Goal: Register for event/course

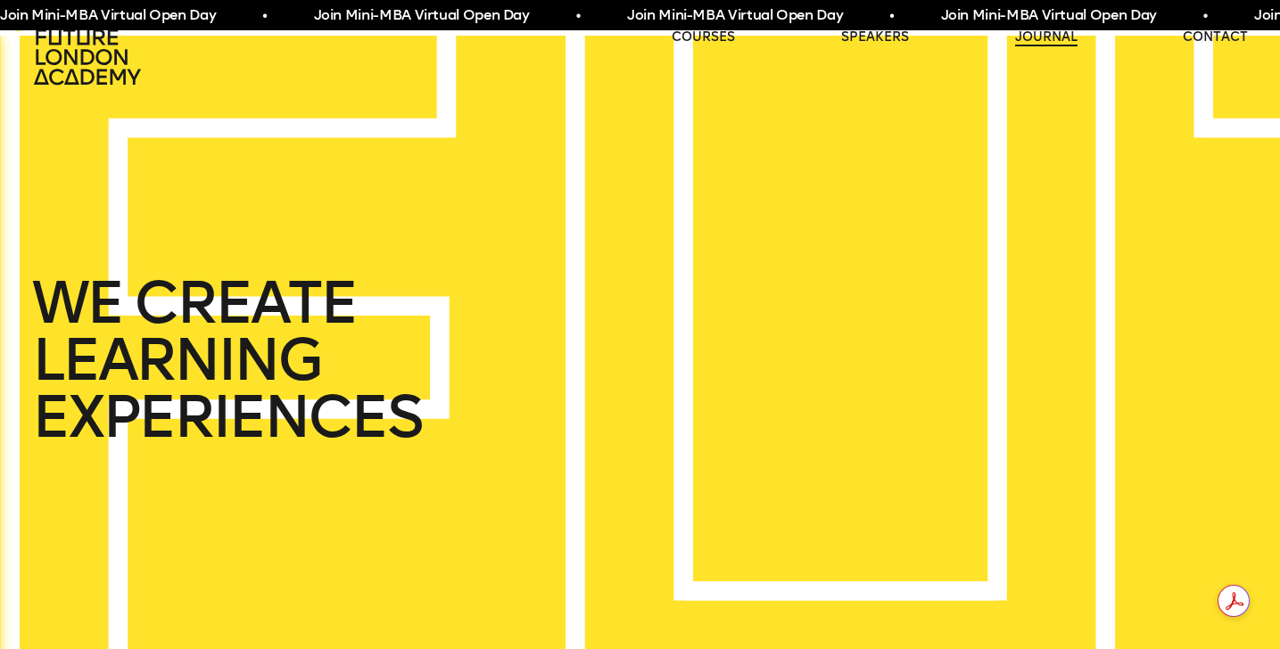
click at [1030, 37] on link "journal" at bounding box center [1046, 38] width 62 height 18
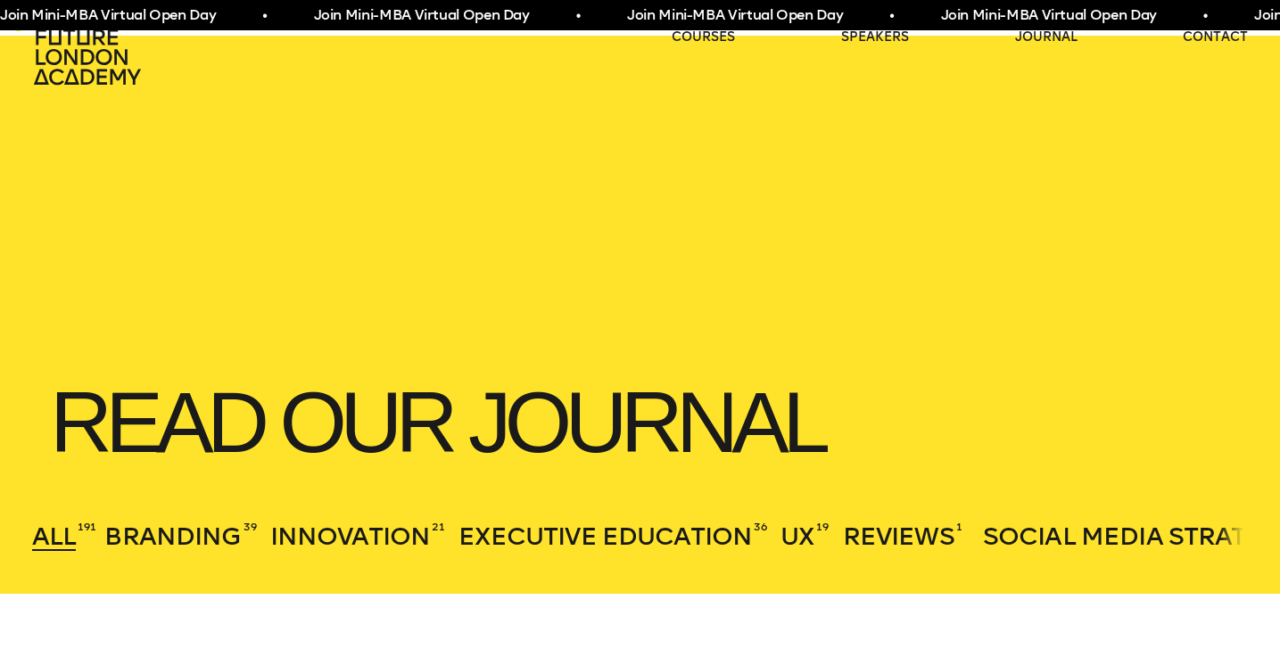
scroll to position [441, 0]
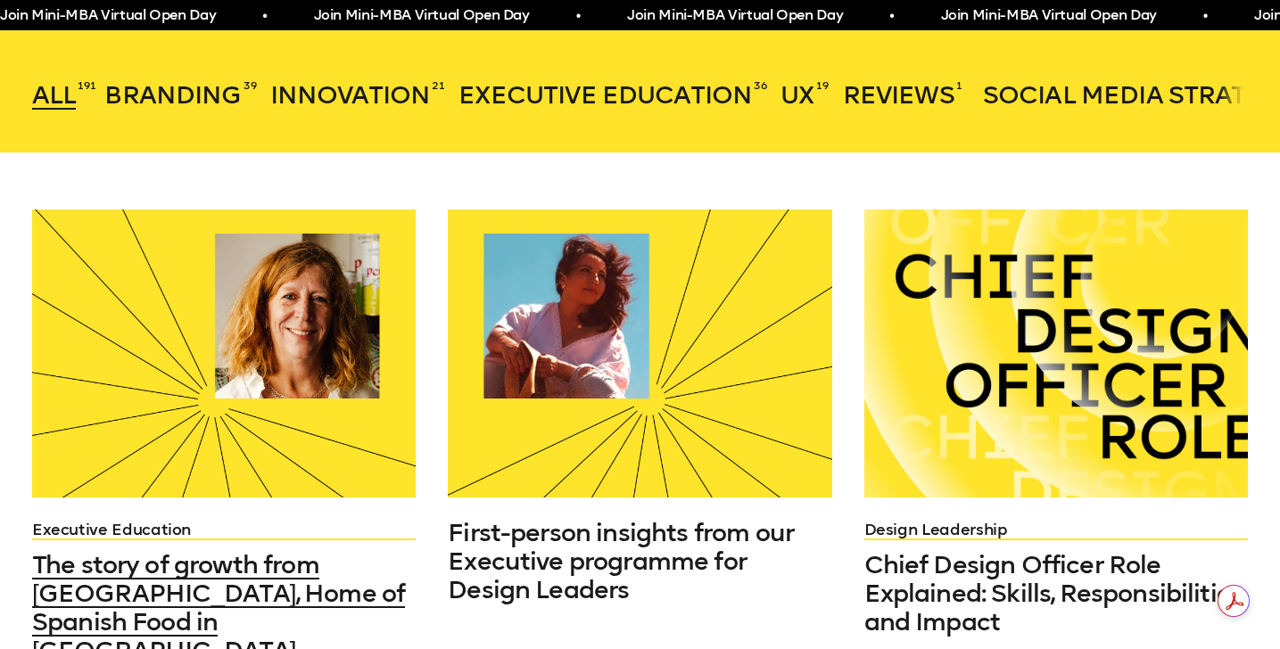
click at [304, 390] on div at bounding box center [223, 354] width 383 height 288
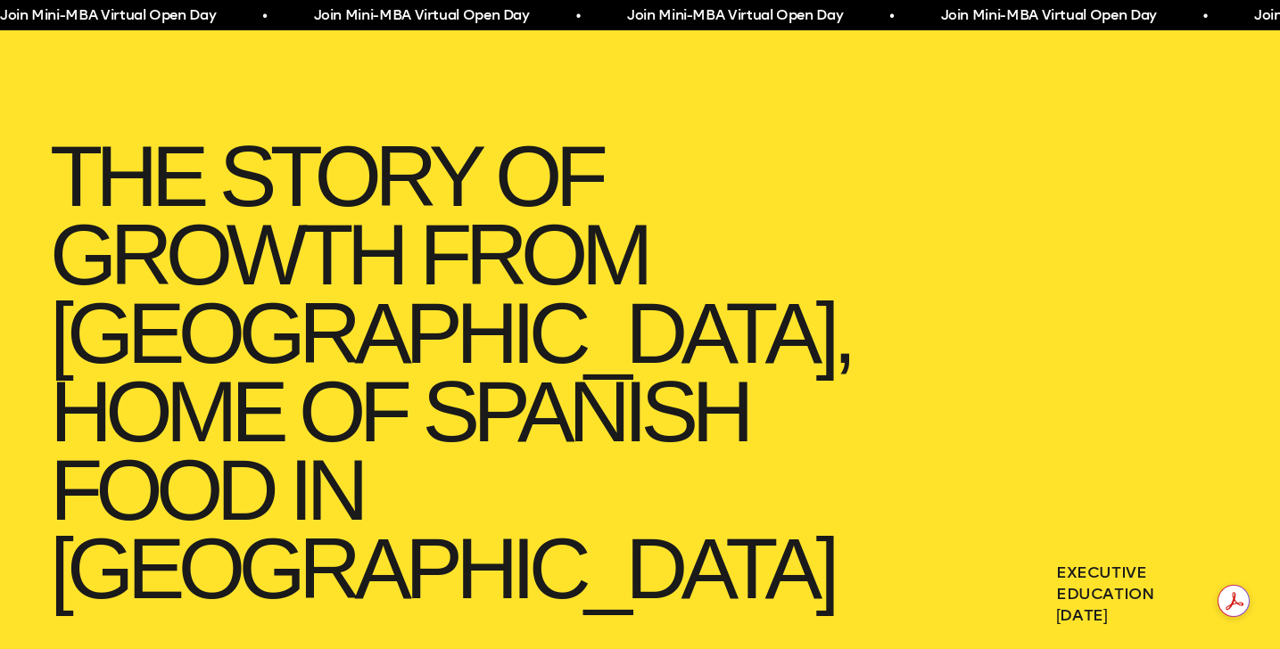
scroll to position [186, 0]
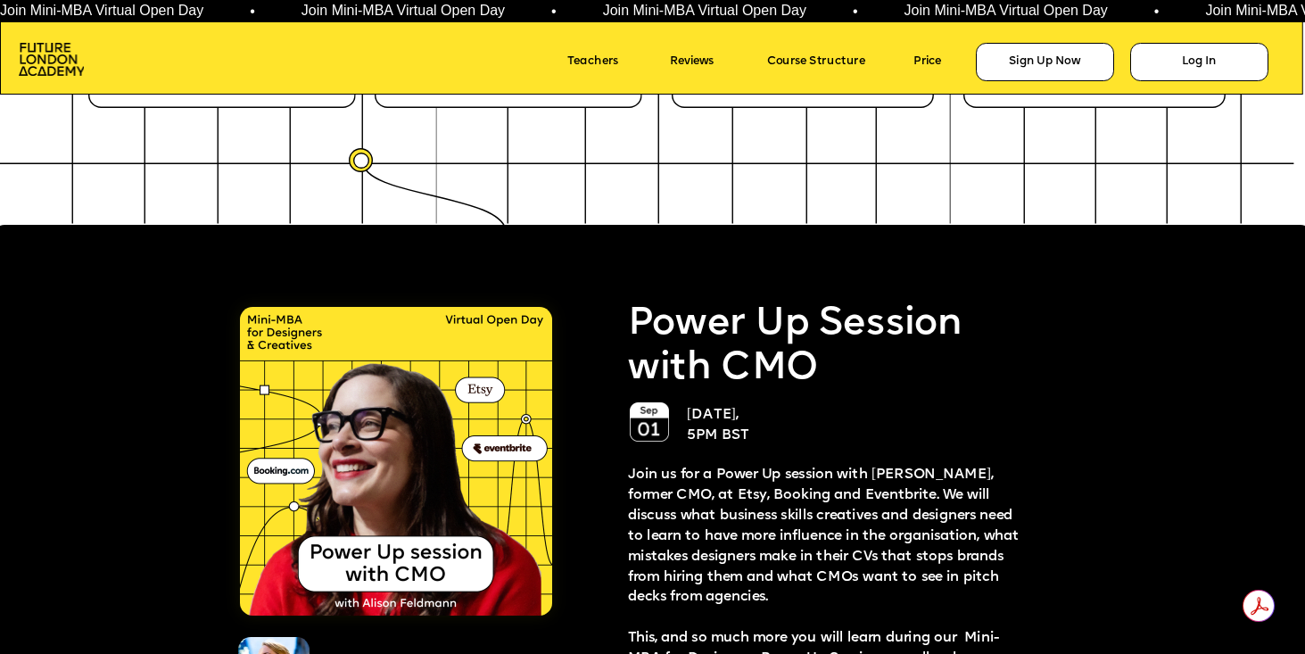
scroll to position [3158, 0]
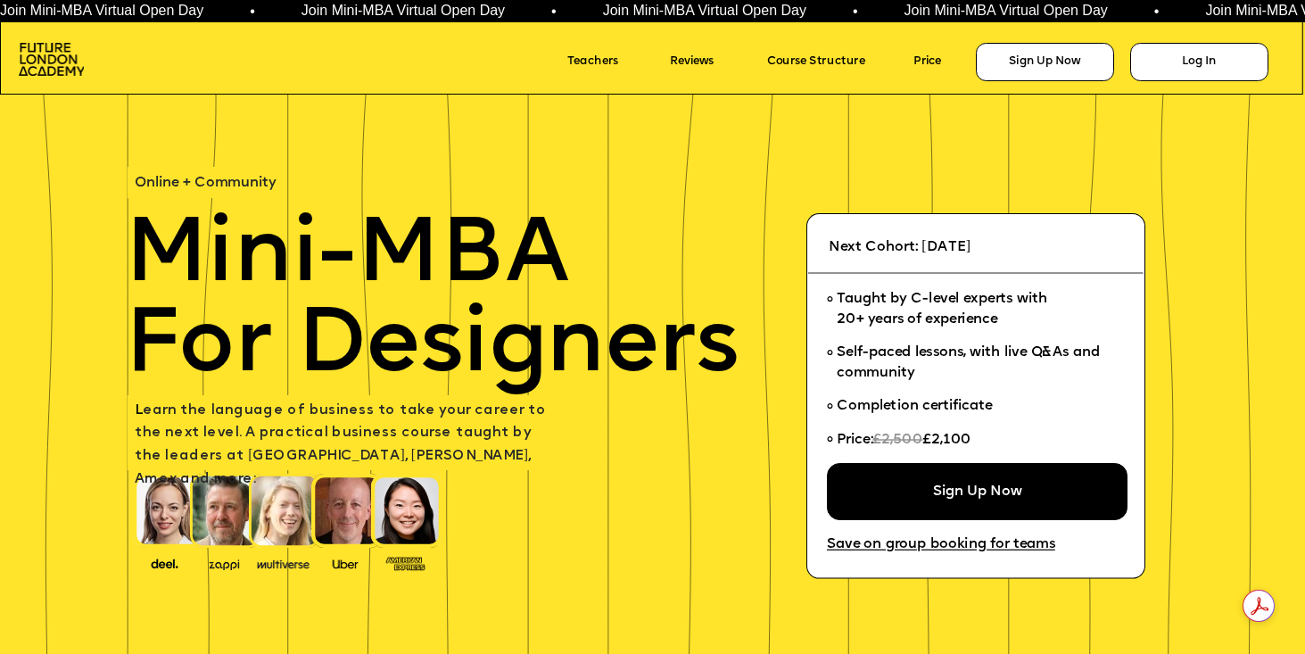
scroll to position [3158, 0]
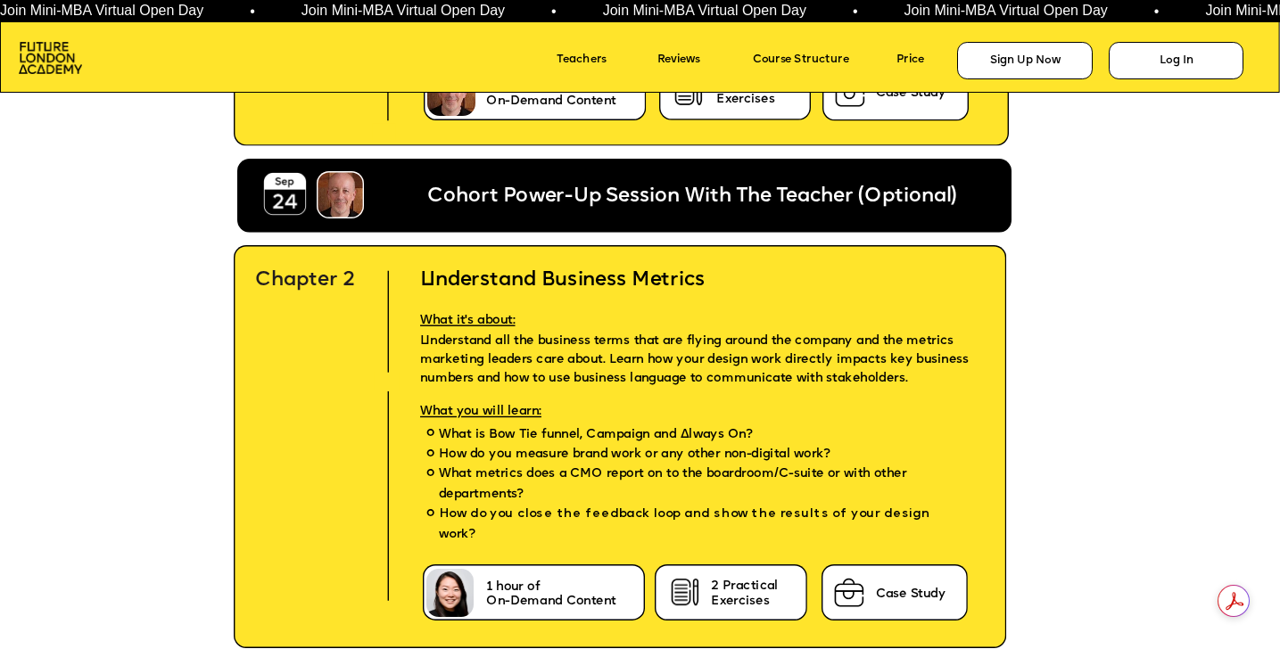
scroll to position [3243, 0]
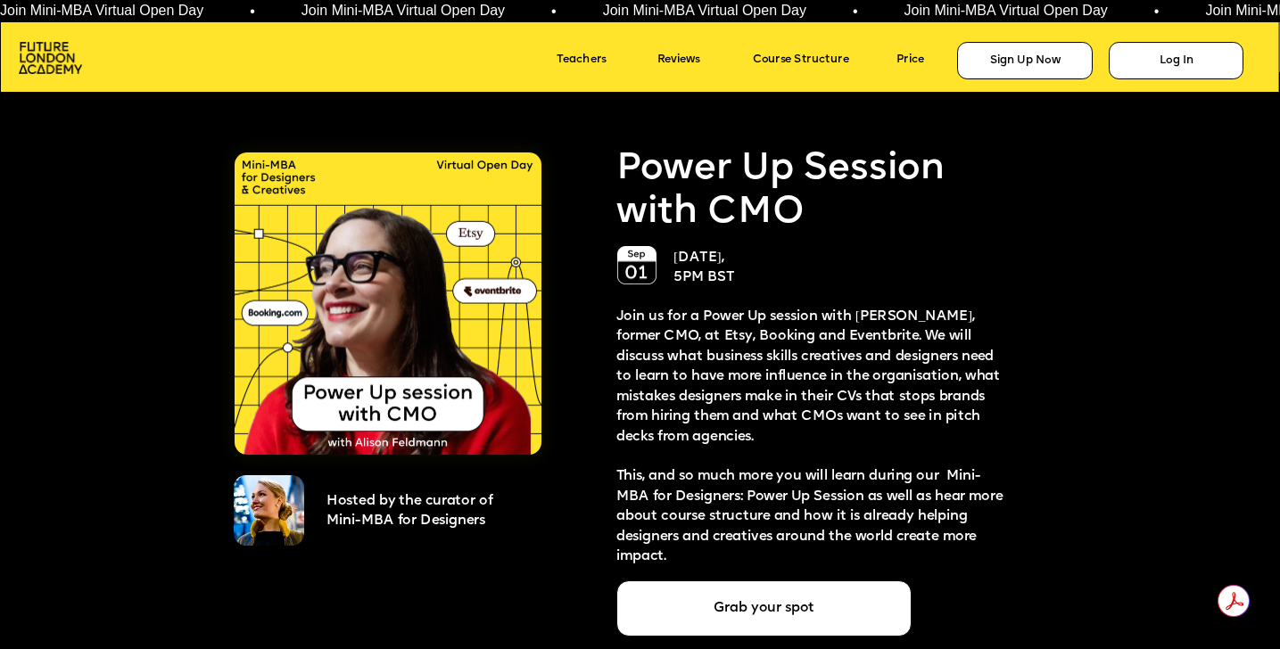
click at [435, 12] on span "Join Mini-MBA Virtual Open Day • Join Mini-MBA Virtual Open Day • Join Mini-MBA…" at bounding box center [736, 11] width 1506 height 15
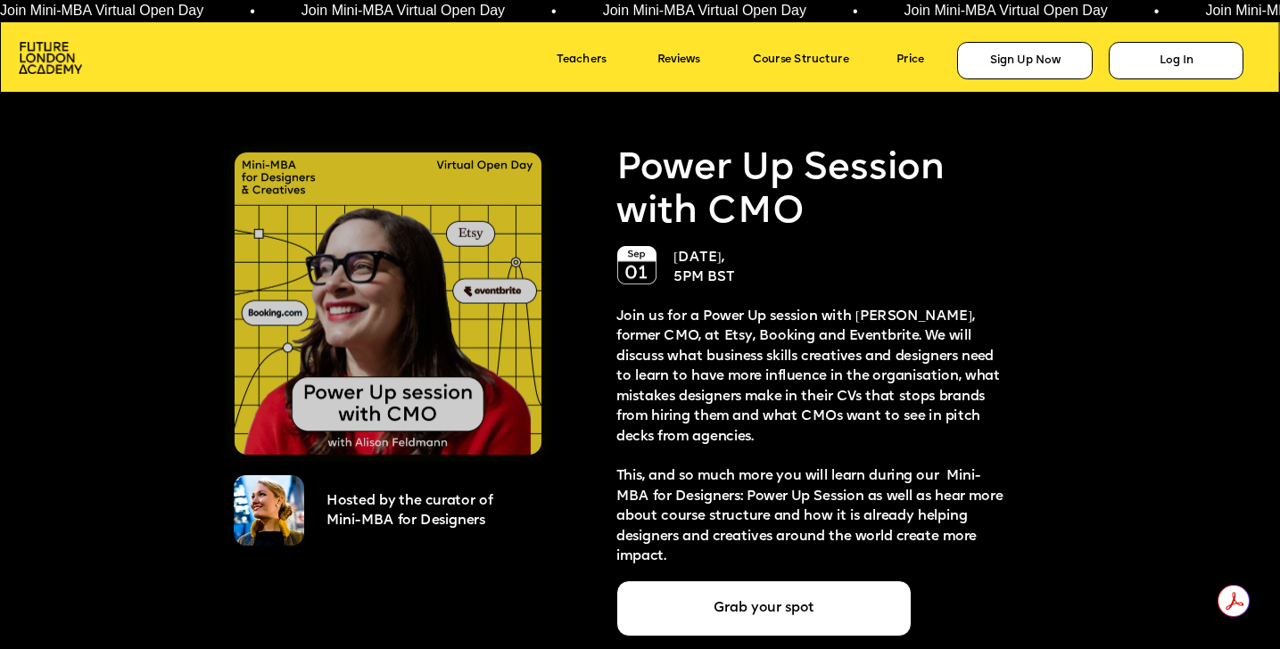
scroll to position [3257, 0]
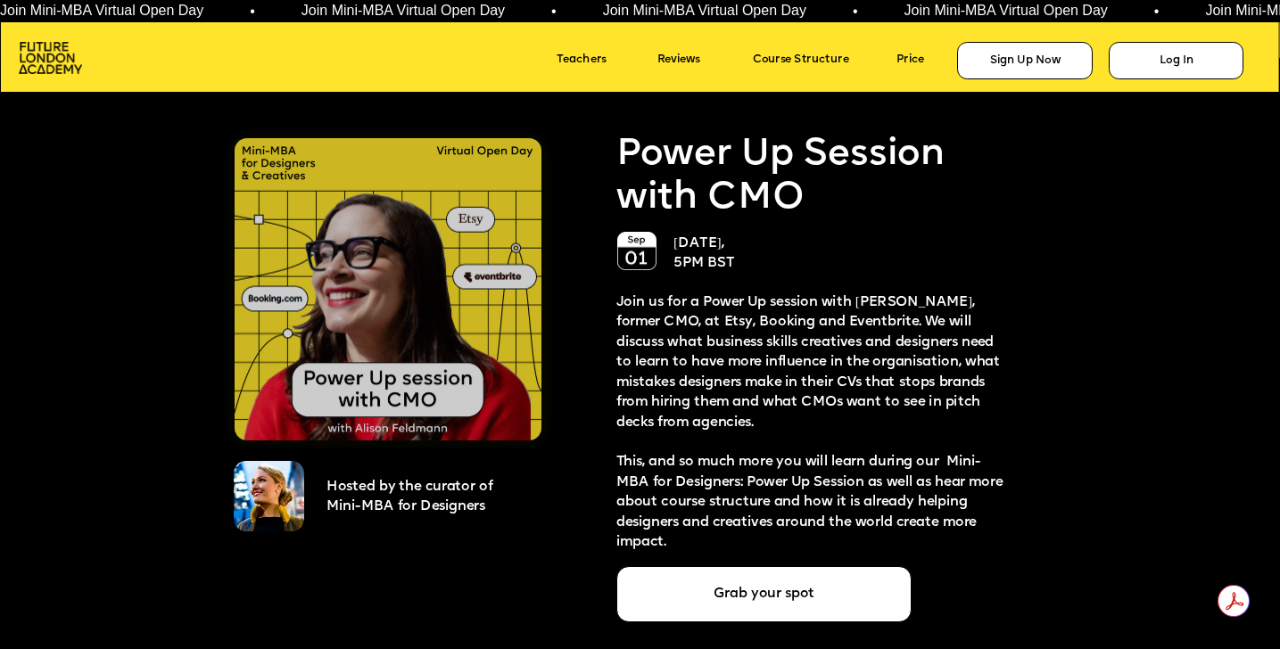
click at [499, 336] on img at bounding box center [388, 289] width 306 height 302
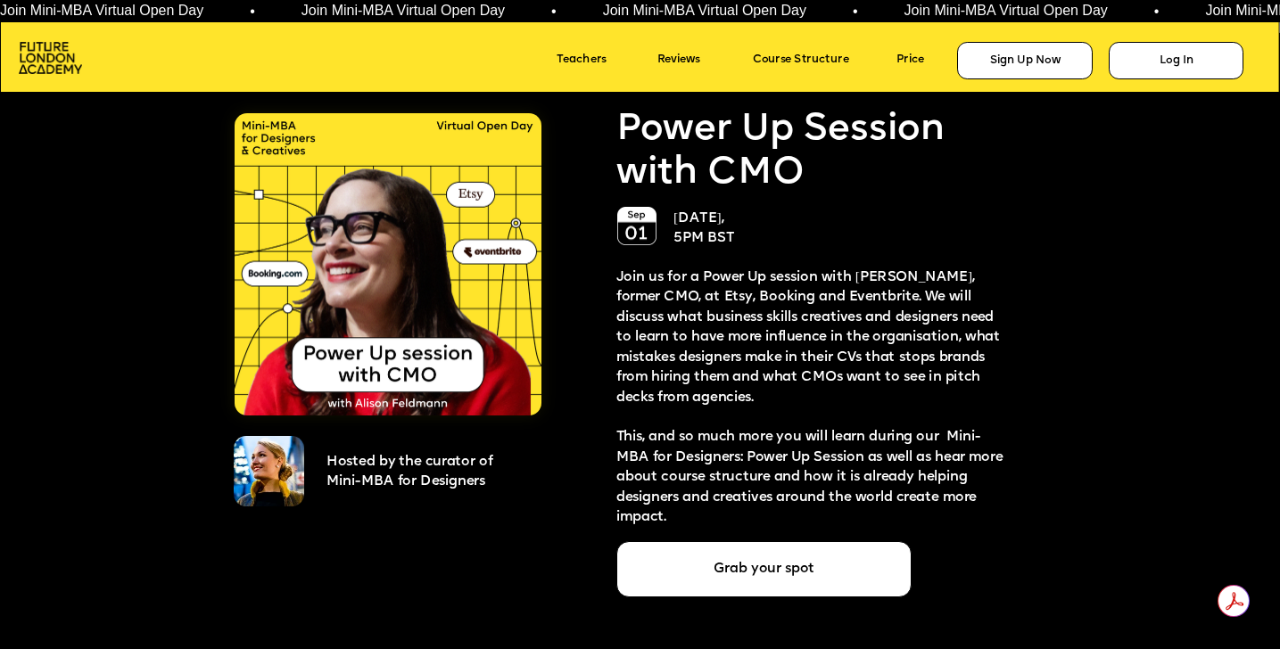
scroll to position [3284, 0]
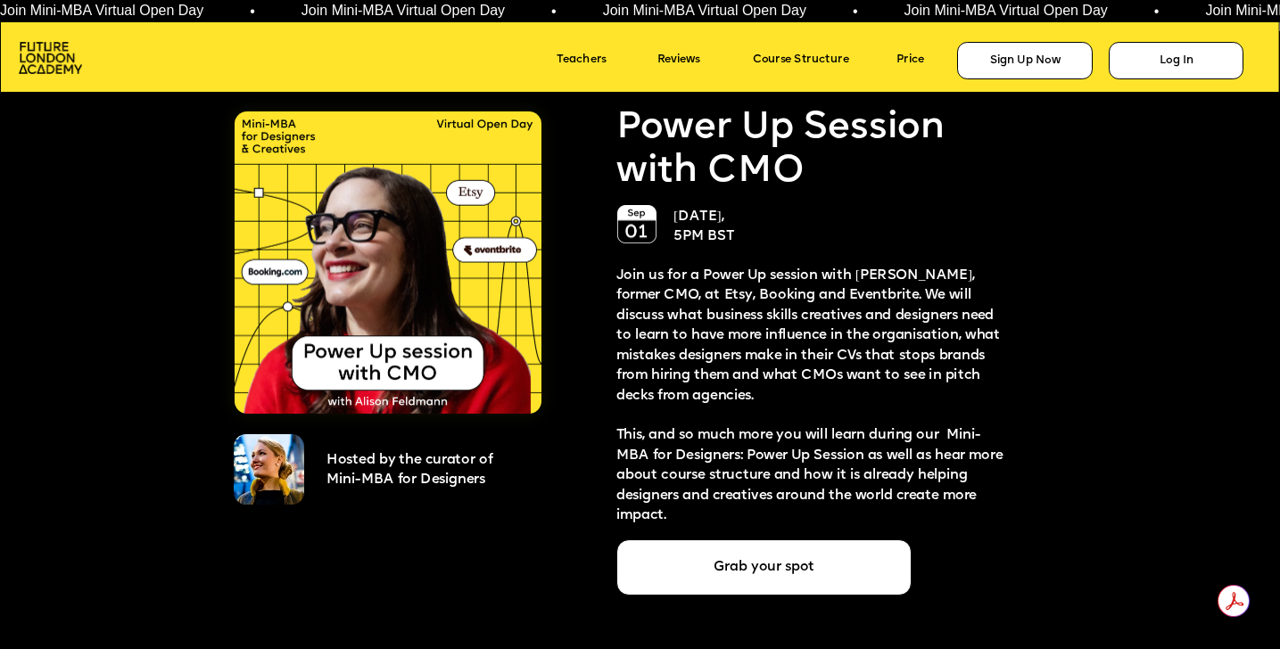
click at [393, 466] on span "Hosted by the curator of" at bounding box center [409, 460] width 166 height 13
drag, startPoint x: 326, startPoint y: 460, endPoint x: 510, endPoint y: 479, distance: 184.7
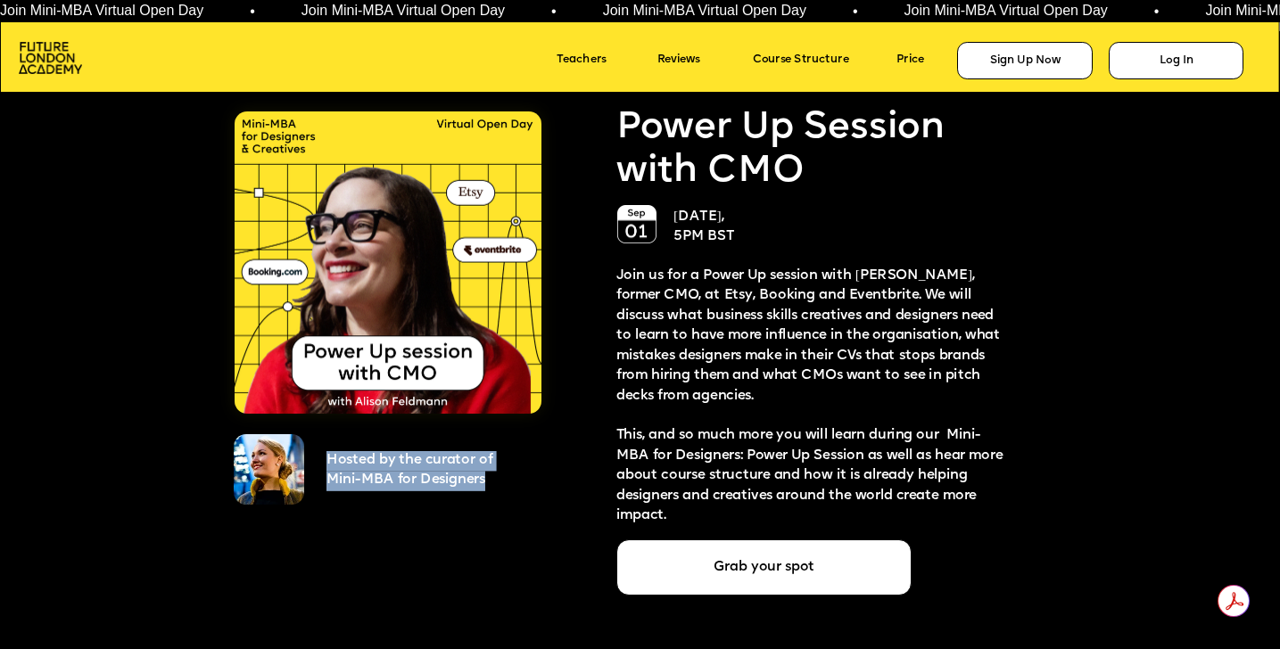
click at [510, 479] on div "Hosted by the curator of Mini-MBA for Designers" at bounding box center [429, 471] width 206 height 40
copy div "Hosted by the curator of Mini-MBA for Designers"
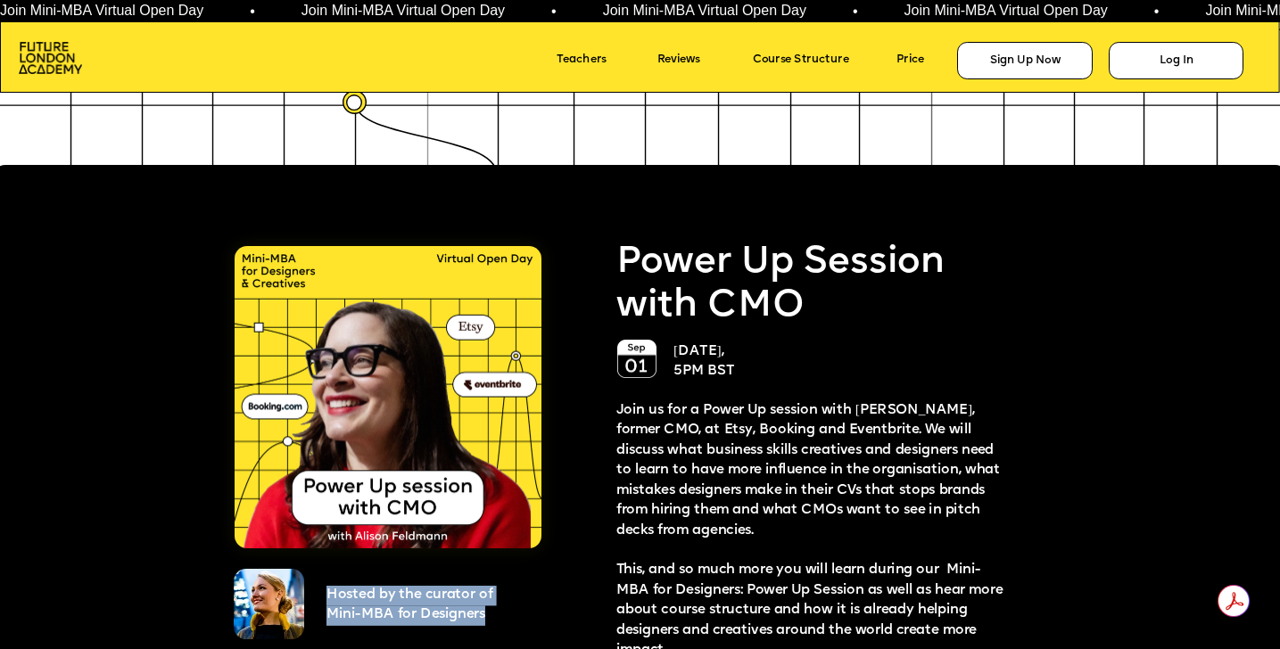
scroll to position [3147, 0]
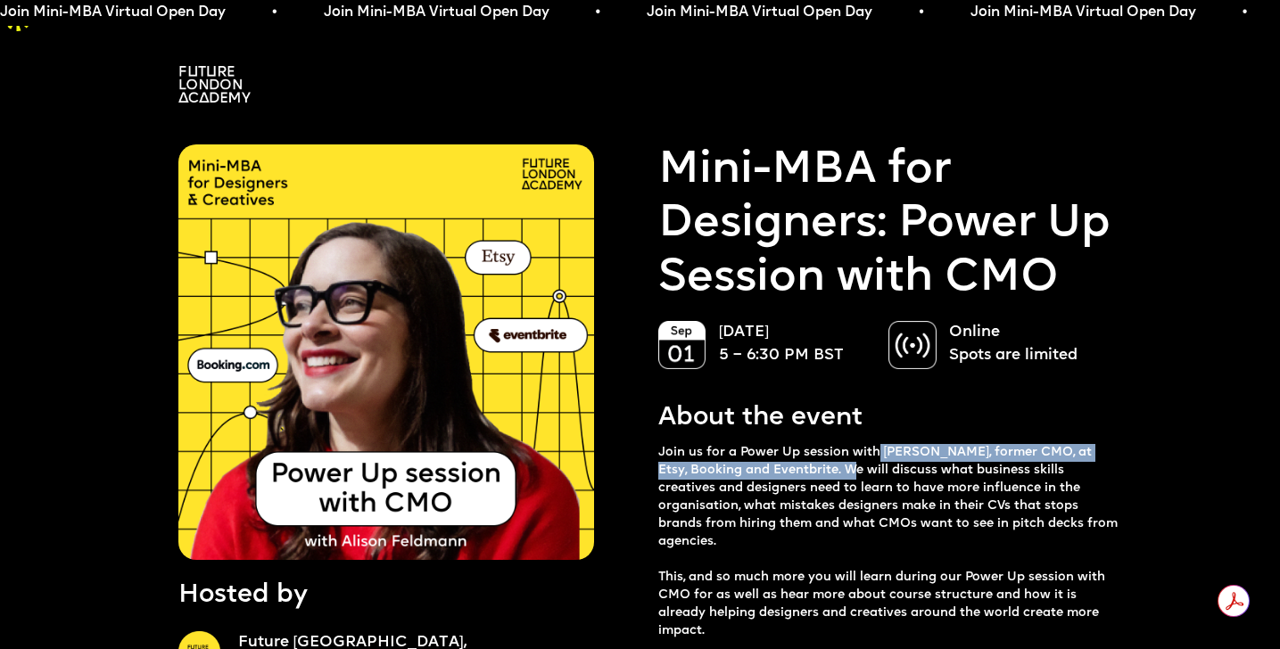
drag, startPoint x: 874, startPoint y: 416, endPoint x: 807, endPoint y: 434, distance: 69.2
click at [807, 444] on p "Join us for a Power Up session with Alison Feldmann, former CMO, at Etsy, Booki…" at bounding box center [889, 542] width 462 height 196
copy p "Alison Feldmann, former CMO, at Etsy, Booking and Eventbrite."
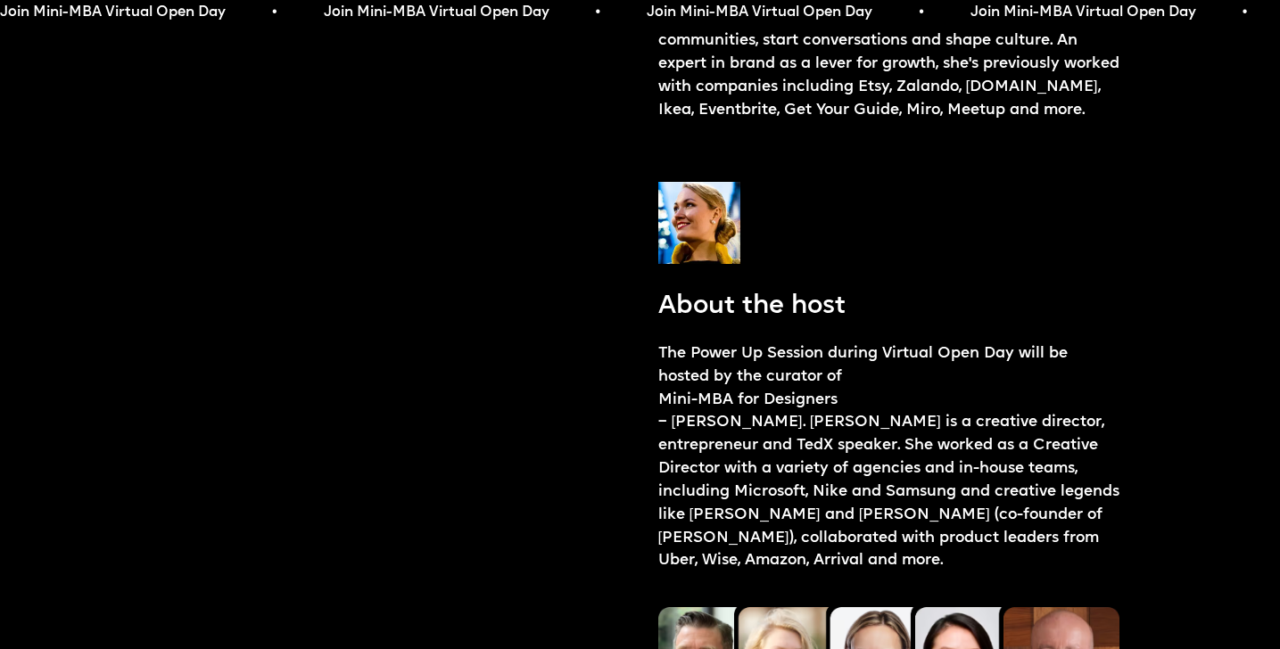
scroll to position [2082, 0]
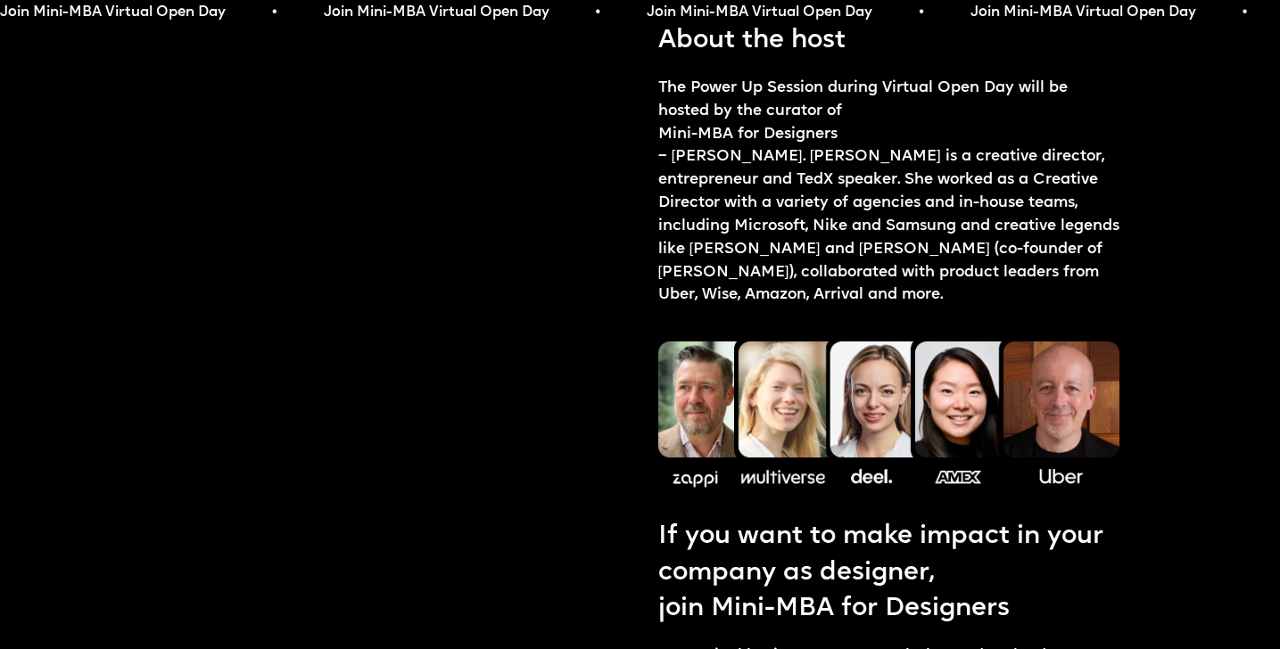
click at [747, 144] on p "The Power Up Session during Virtual Open Day will be hosted by the curator of M…" at bounding box center [889, 192] width 462 height 230
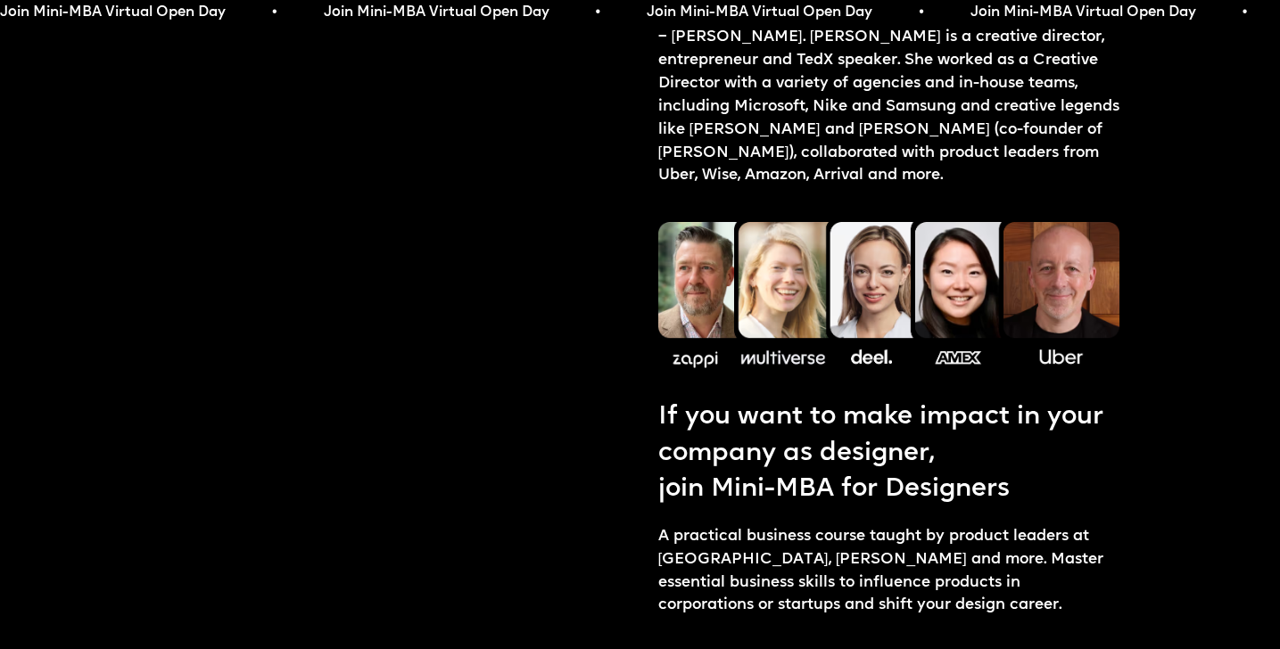
scroll to position [2215, 0]
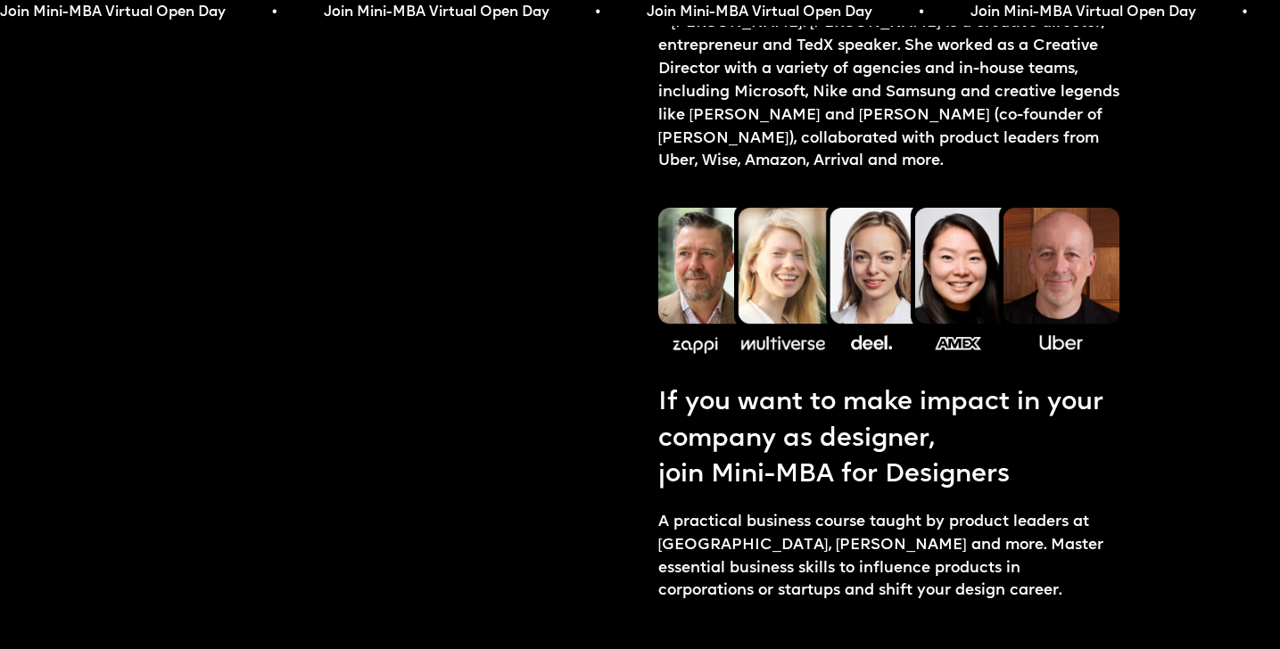
click at [778, 400] on p "If you want to make impact in your company as designer, join Mini-MBA for Desig…" at bounding box center [889, 439] width 462 height 108
click at [949, 385] on p "If you want to make impact in your company as designer, join Mini-MBA for Desig…" at bounding box center [889, 439] width 462 height 108
click at [933, 458] on link "join Mini-MBA for Designers" at bounding box center [889, 476] width 462 height 36
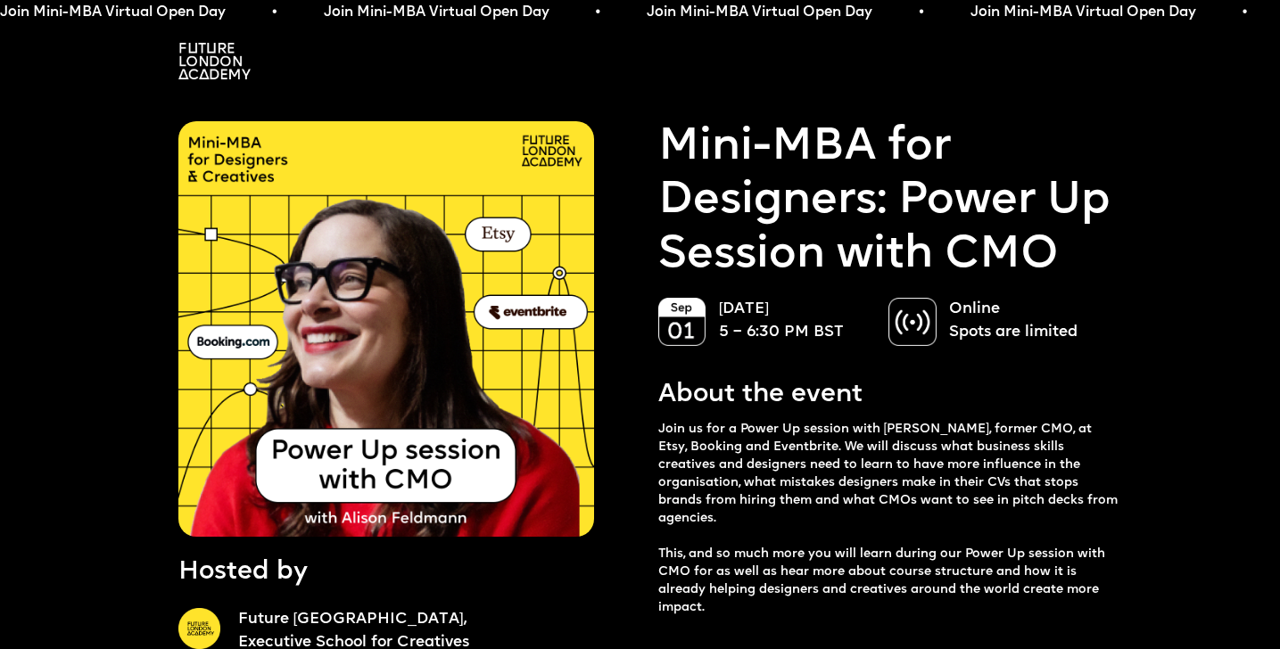
scroll to position [21, 0]
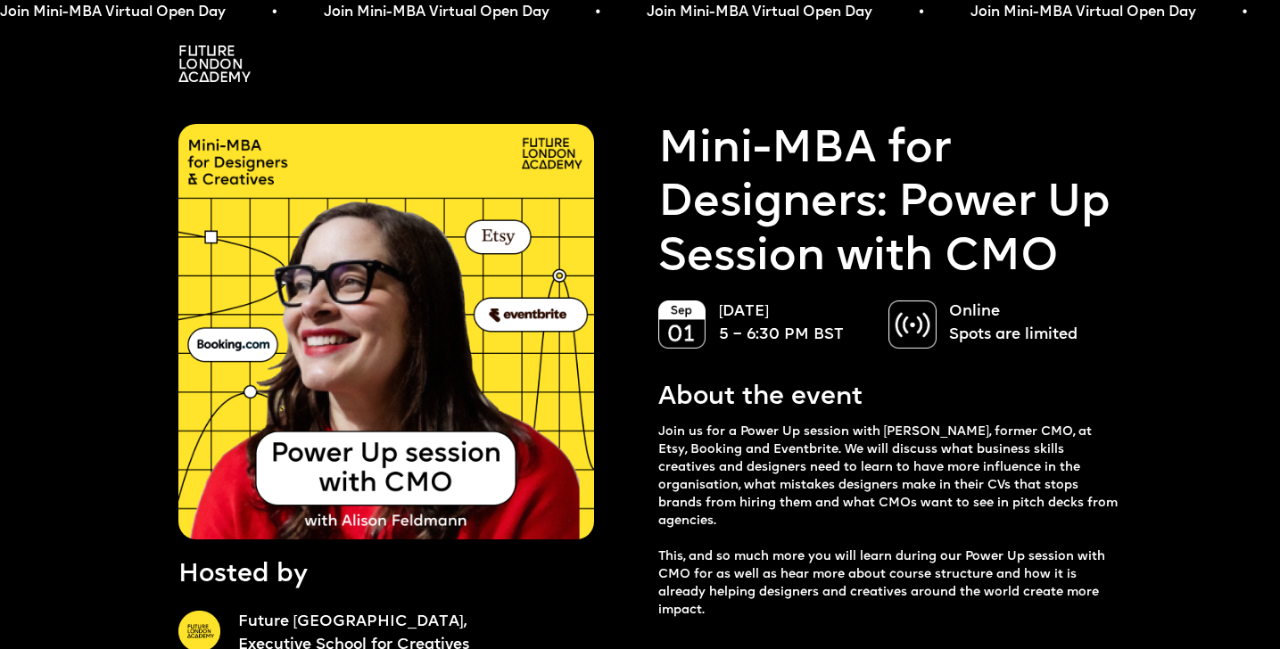
drag, startPoint x: 665, startPoint y: 107, endPoint x: 688, endPoint y: 6, distance: 103.2
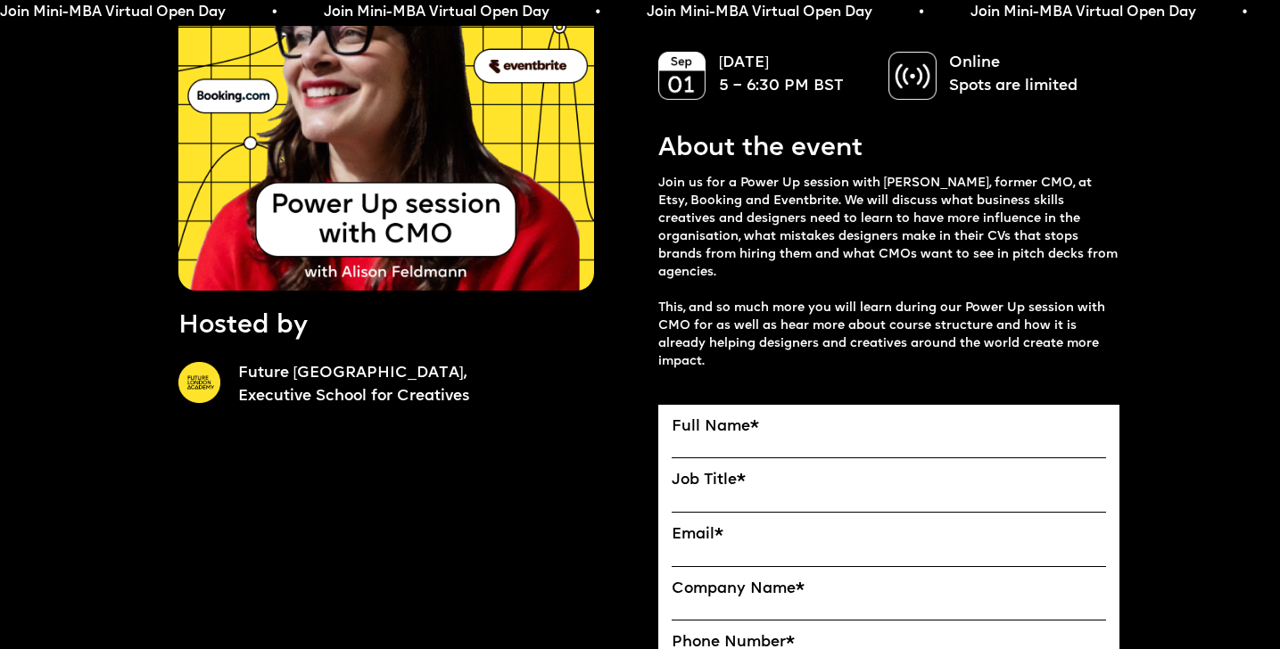
scroll to position [0, 0]
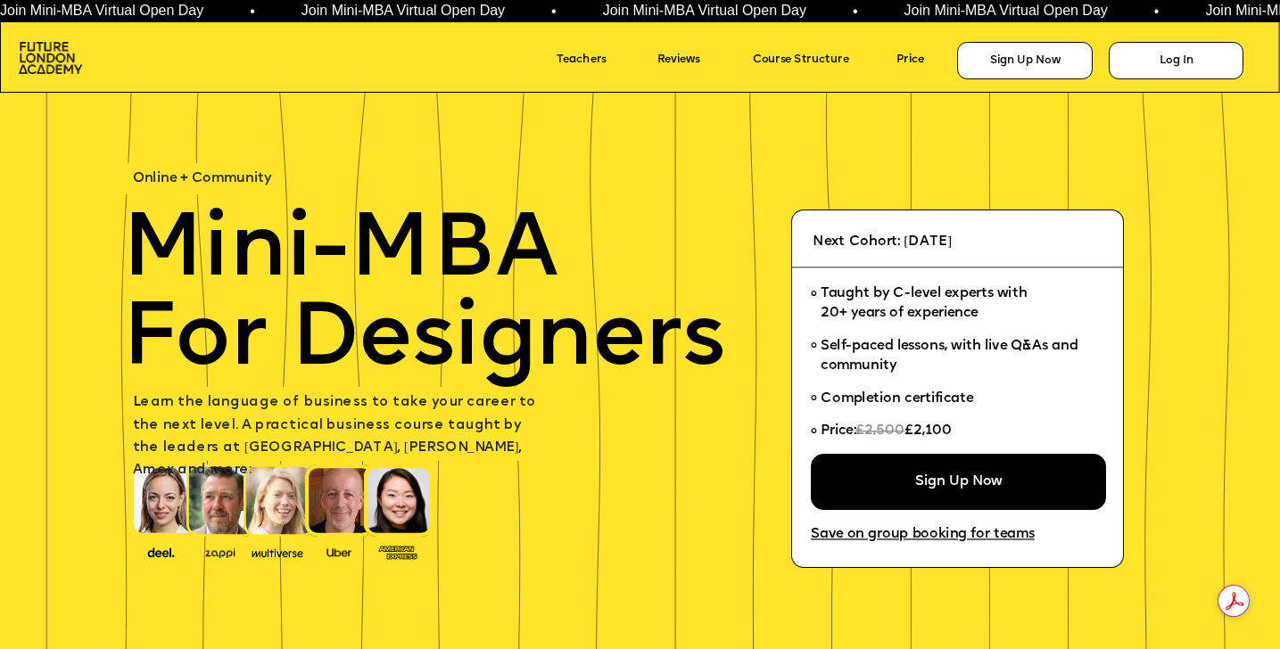
scroll to position [3147, 0]
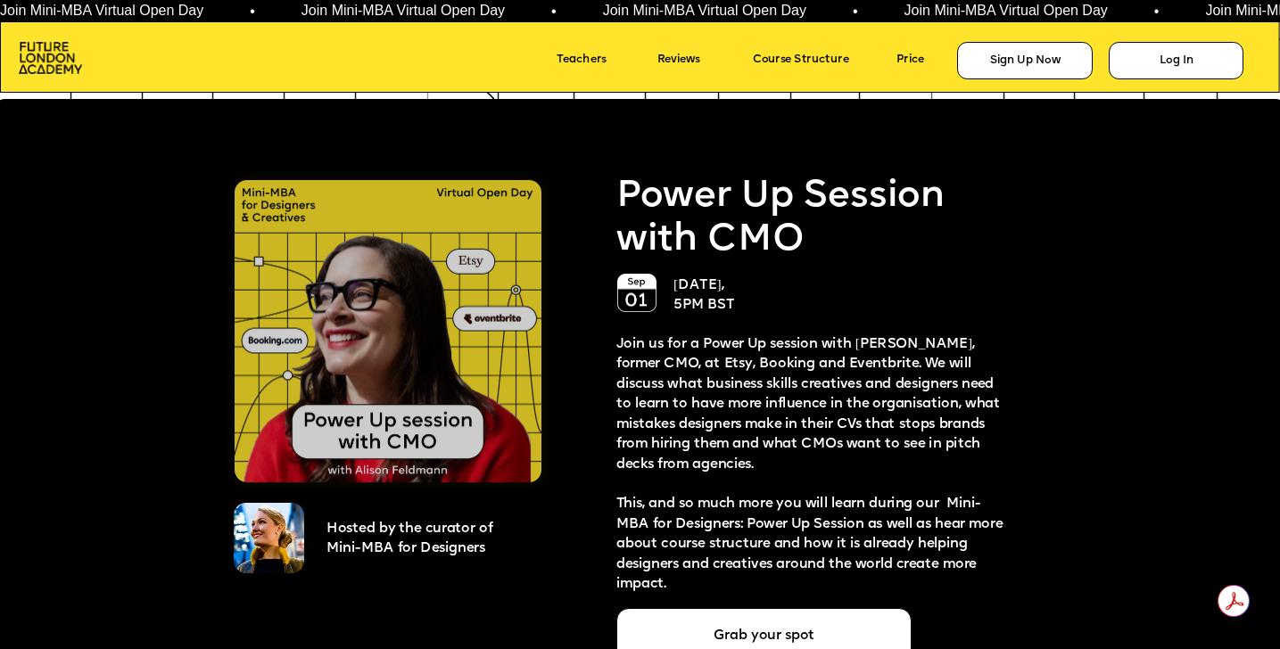
scroll to position [3216, 0]
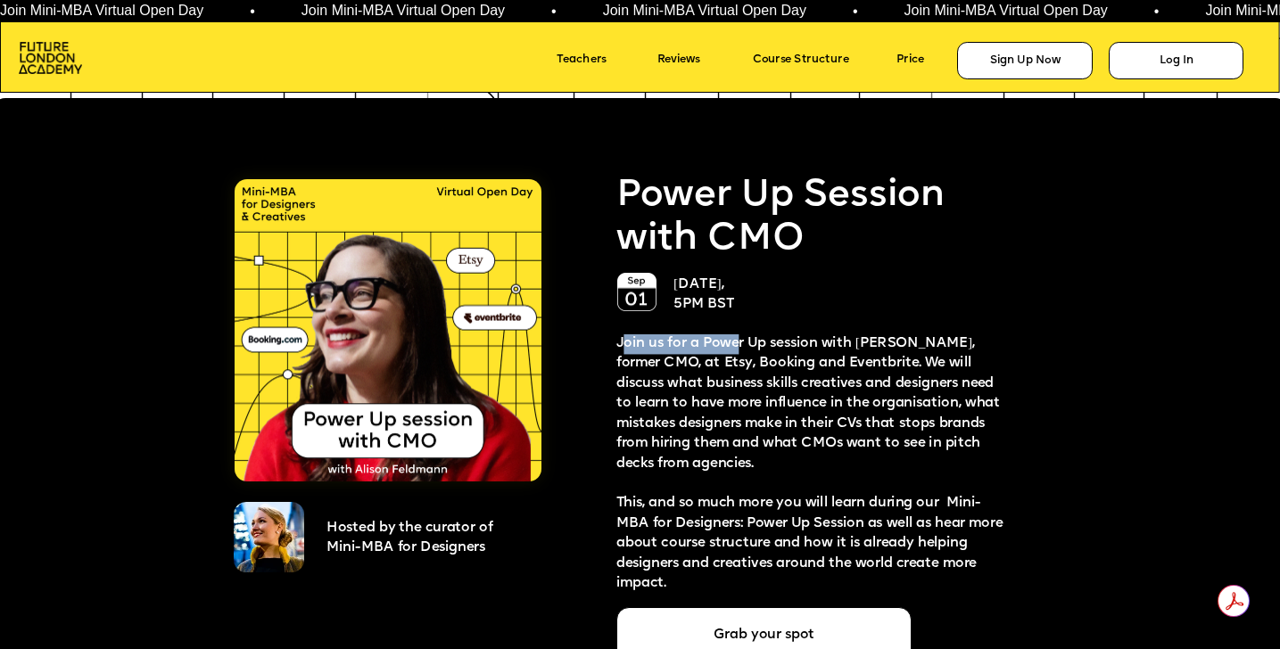
drag, startPoint x: 620, startPoint y: 340, endPoint x: 736, endPoint y: 347, distance: 116.2
click at [736, 347] on span "Join us for a Power Up session with [PERSON_NAME], former CMO, at Etsy, Booking…" at bounding box center [809, 404] width 387 height 134
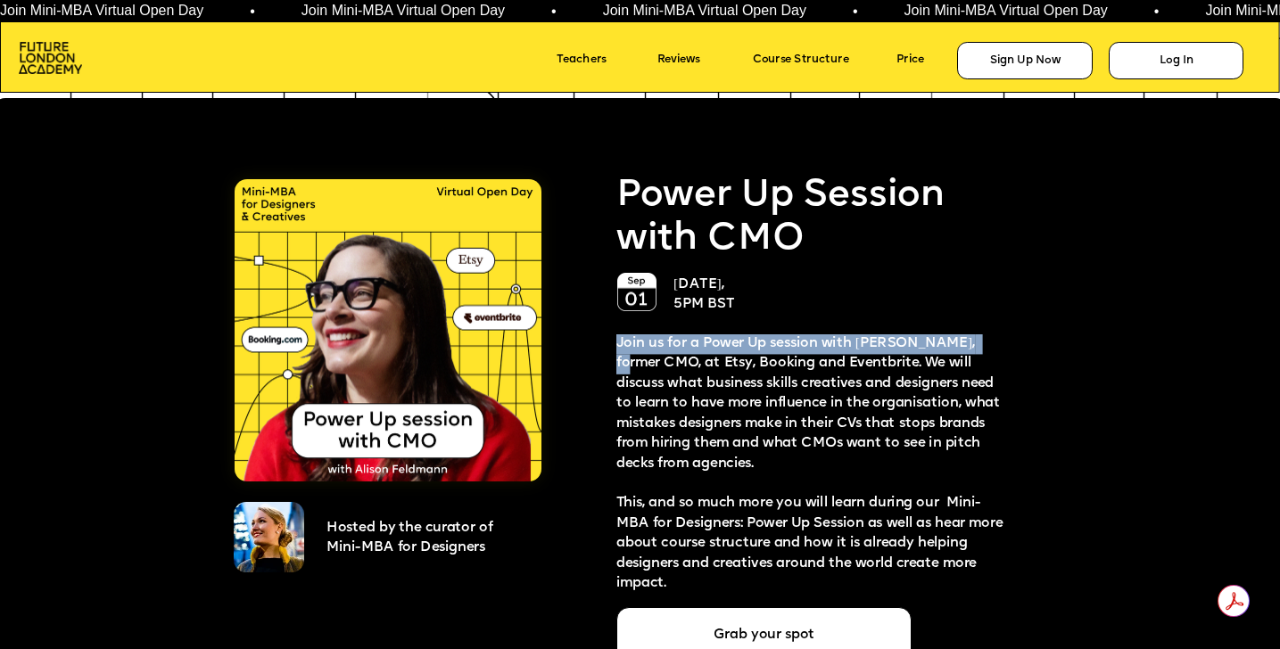
drag, startPoint x: 616, startPoint y: 345, endPoint x: 1002, endPoint y: 345, distance: 385.3
click at [1002, 345] on p "Join us for a Power Up session with [PERSON_NAME], former CMO, at Etsy, Booking…" at bounding box center [810, 404] width 389 height 140
copy span "Join us for a Power Up session with [PERSON_NAME],"
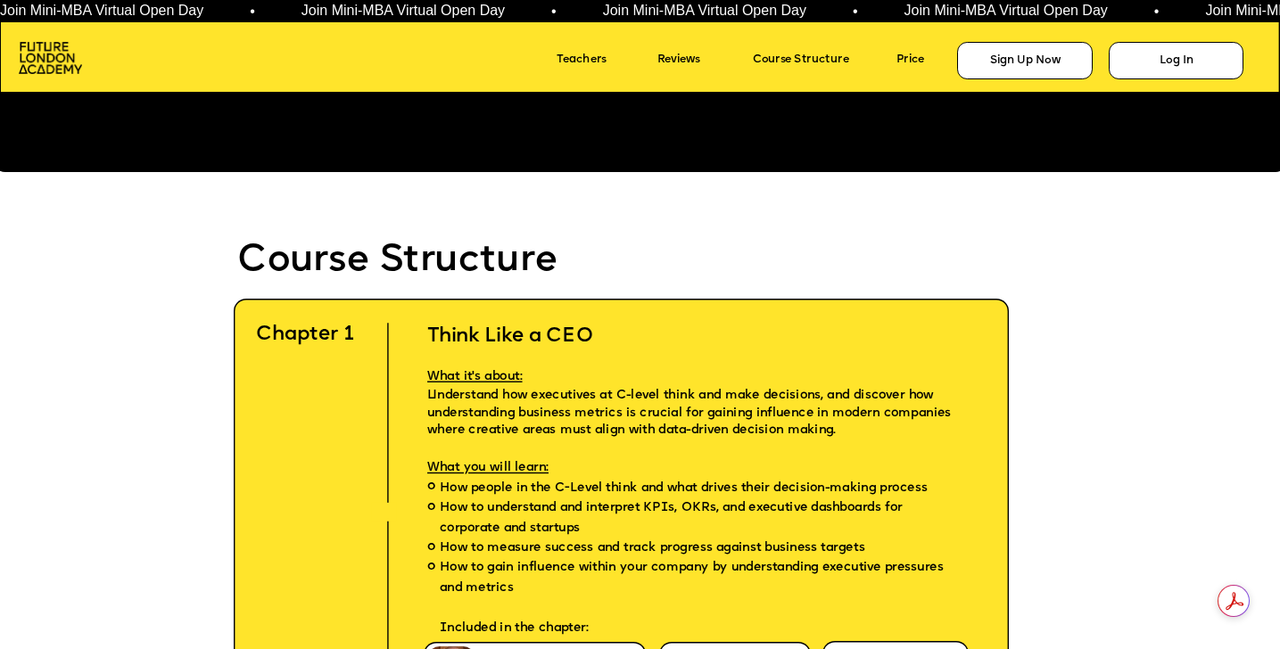
scroll to position [3702, 0]
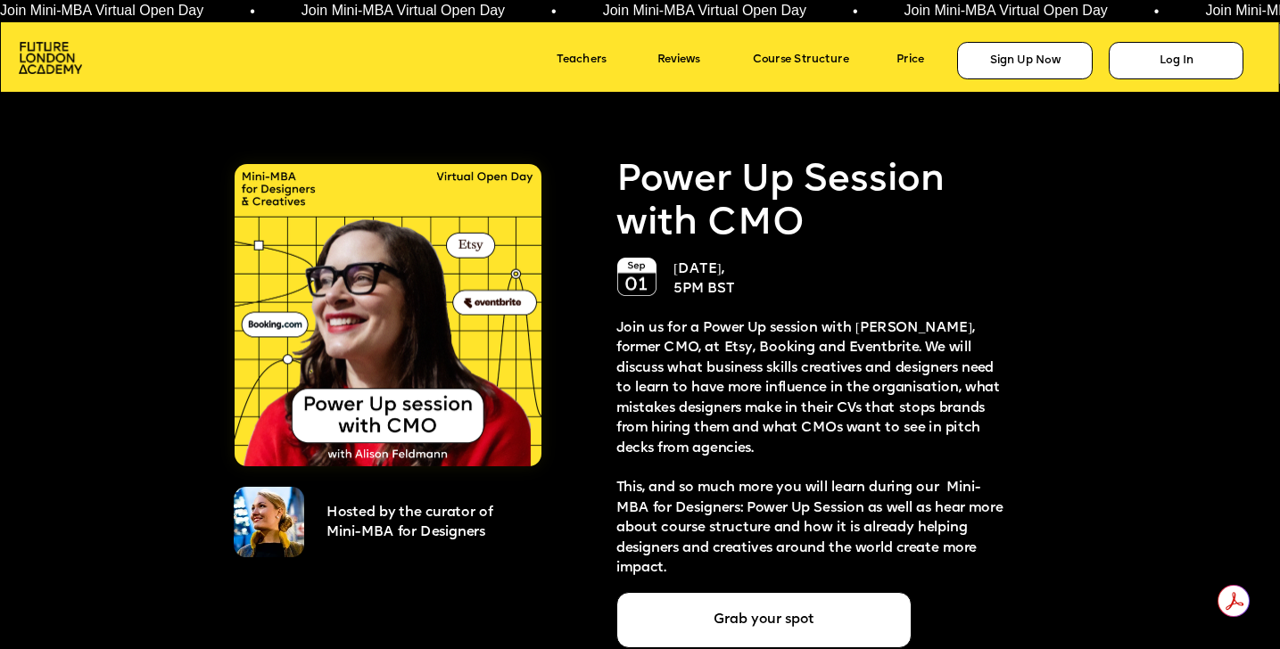
scroll to position [3262, 0]
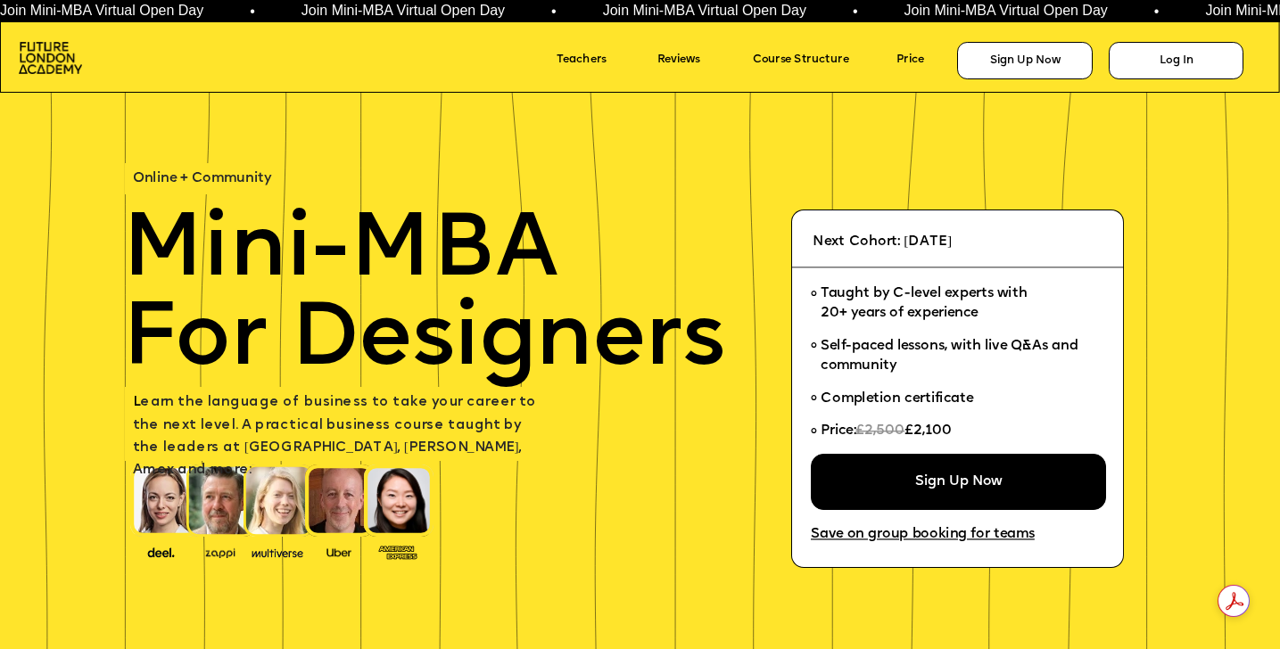
scroll to position [3262, 0]
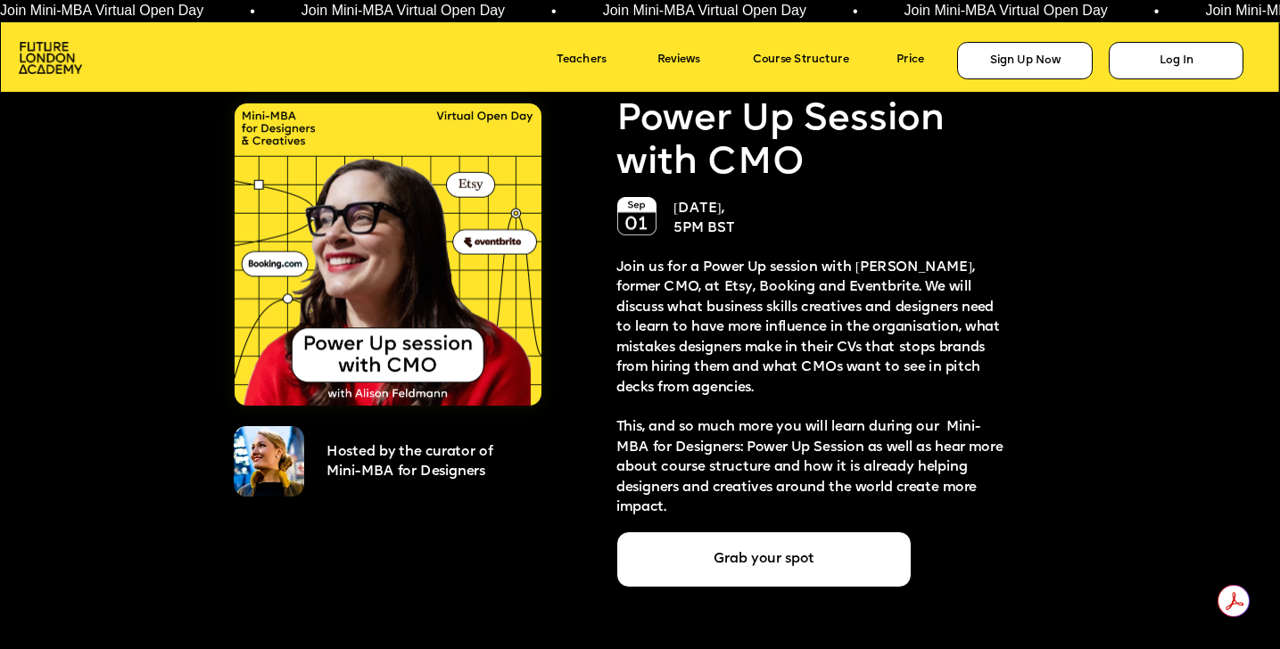
scroll to position [3249, 0]
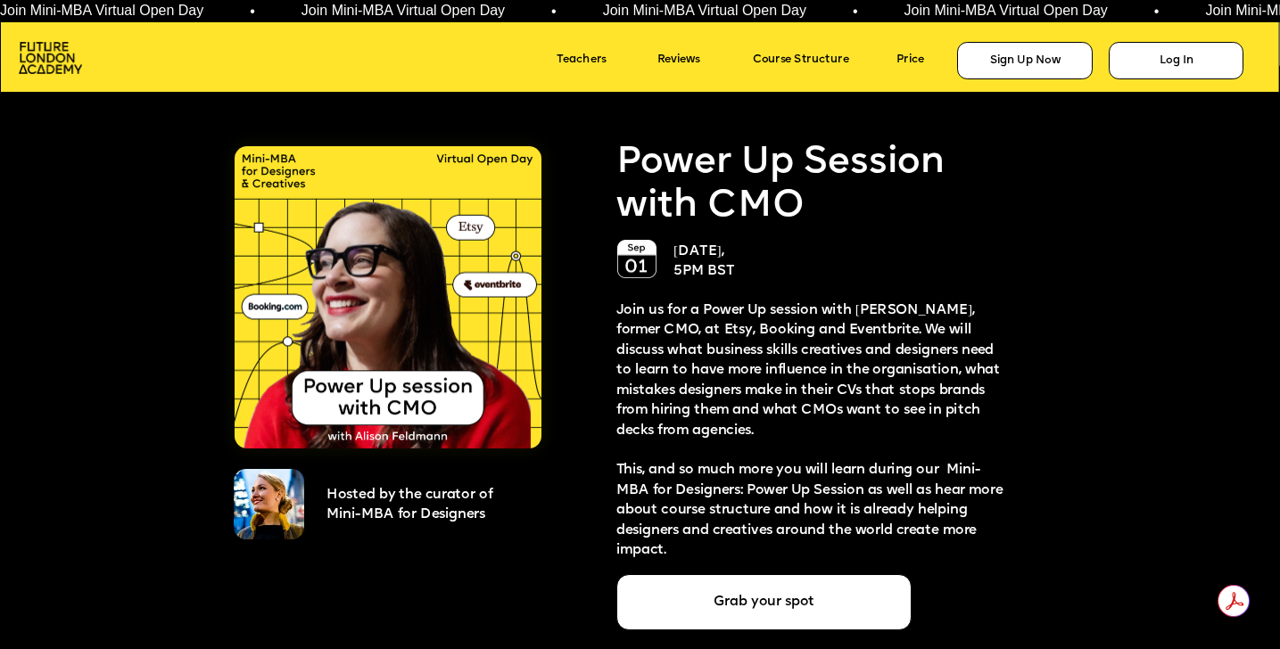
click at [634, 163] on span "Power Up Session with CMO" at bounding box center [784, 185] width 337 height 82
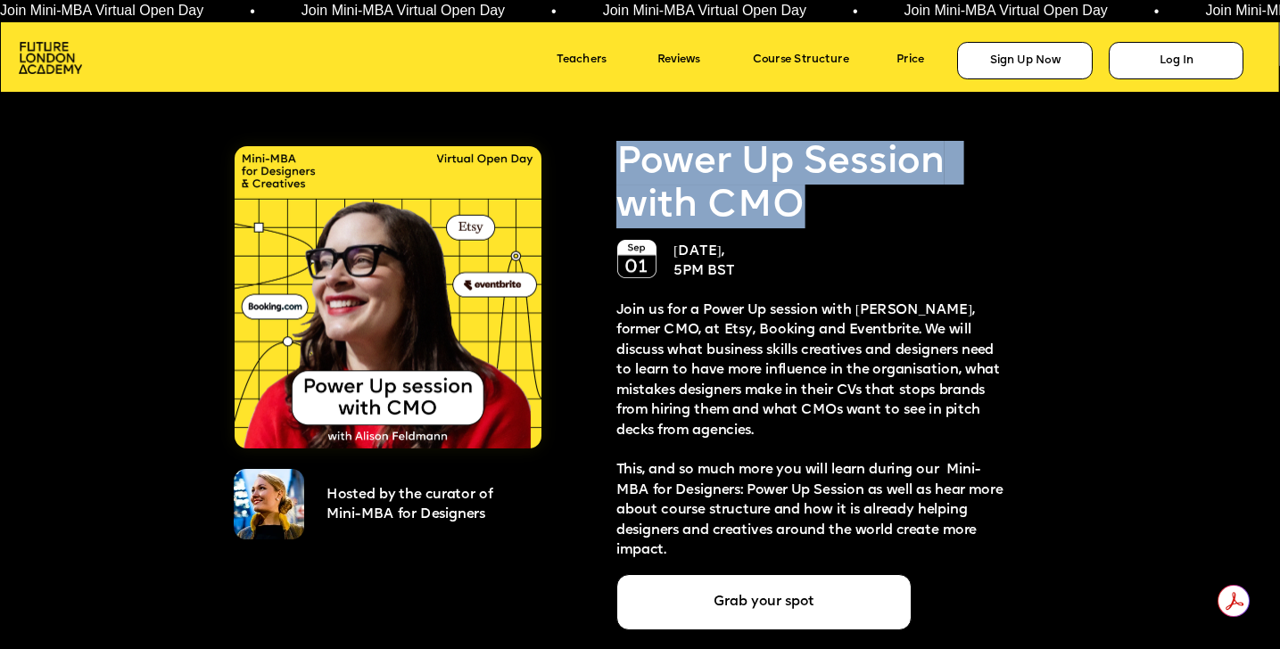
click at [634, 163] on span "Power Up Session with CMO" at bounding box center [784, 185] width 337 height 82
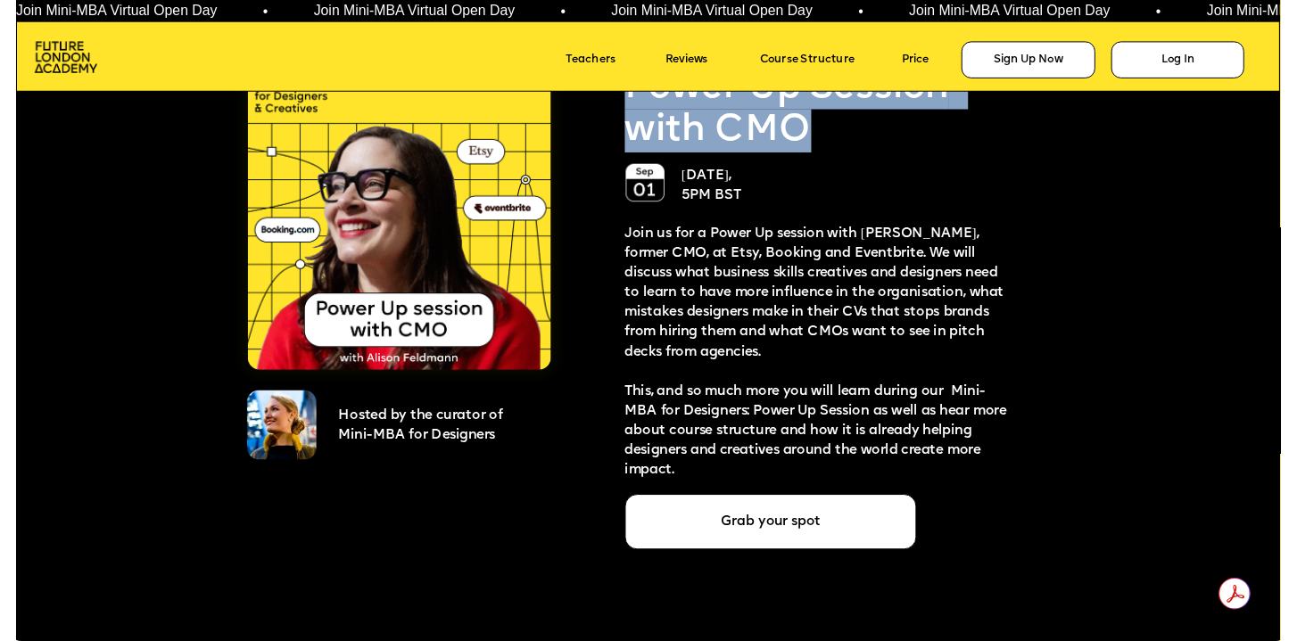
scroll to position [3325, 0]
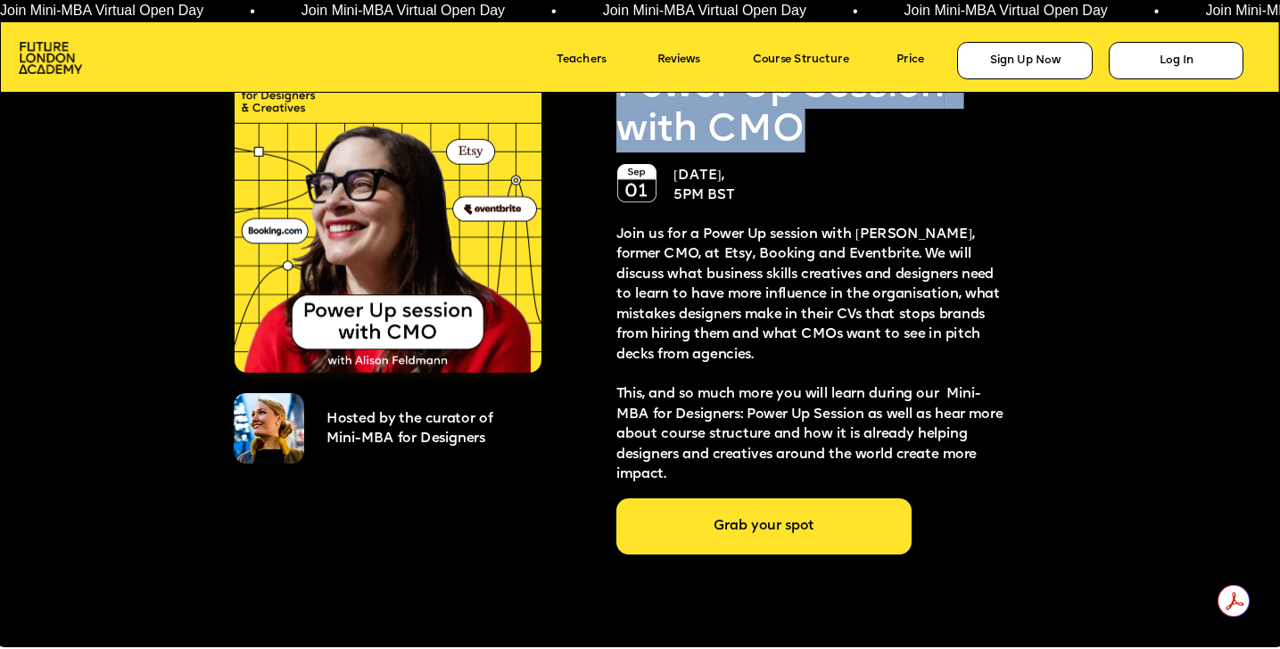
click at [713, 519] on div "Grab your spot" at bounding box center [763, 527] width 295 height 56
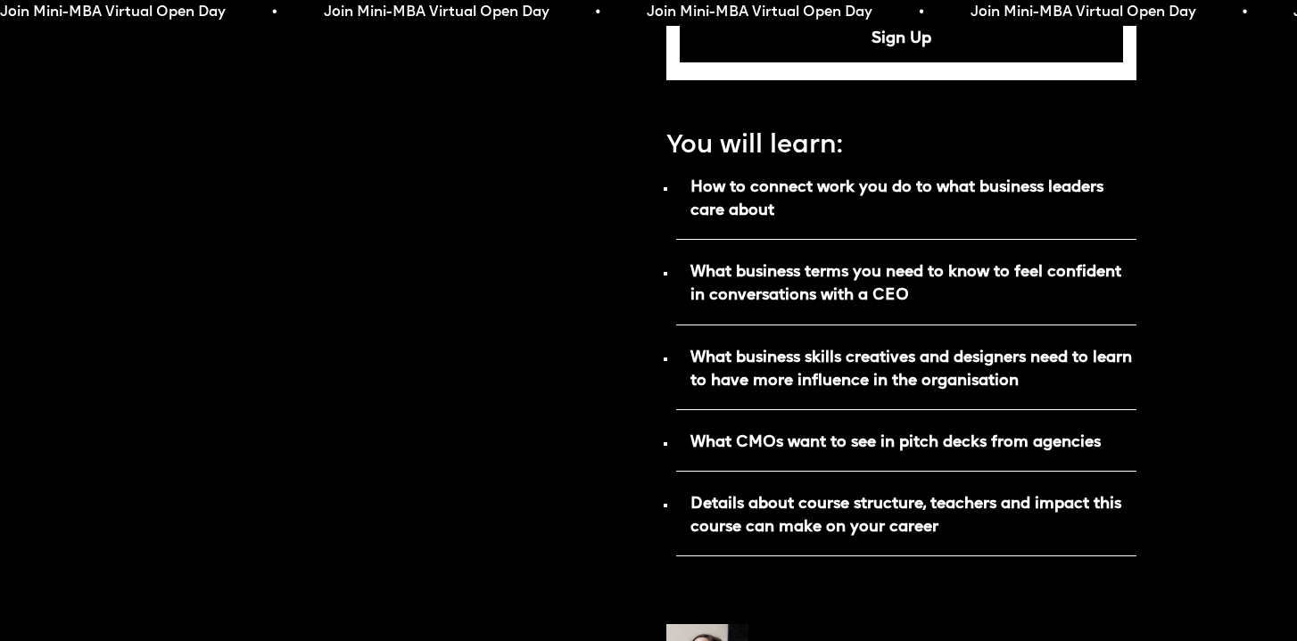
scroll to position [987, 0]
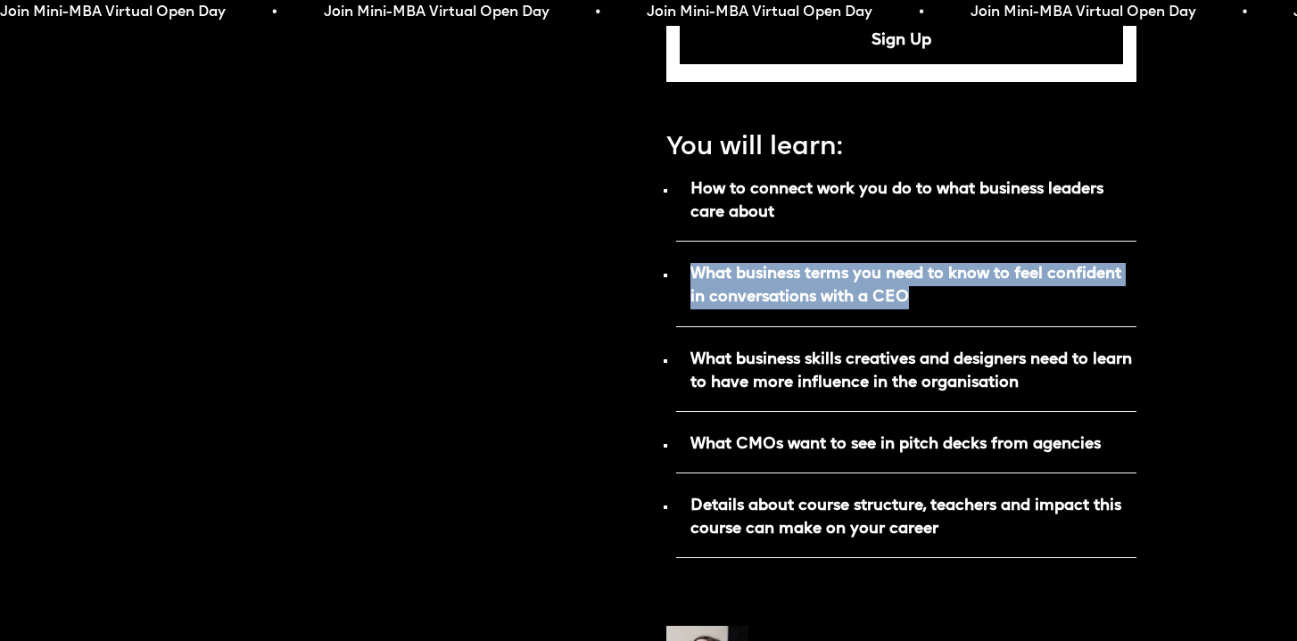
drag, startPoint x: 694, startPoint y: 234, endPoint x: 982, endPoint y: 272, distance: 290.6
click at [982, 272] on p "What business terms you need to know to feel confident in conversations with a …" at bounding box center [906, 293] width 460 height 68
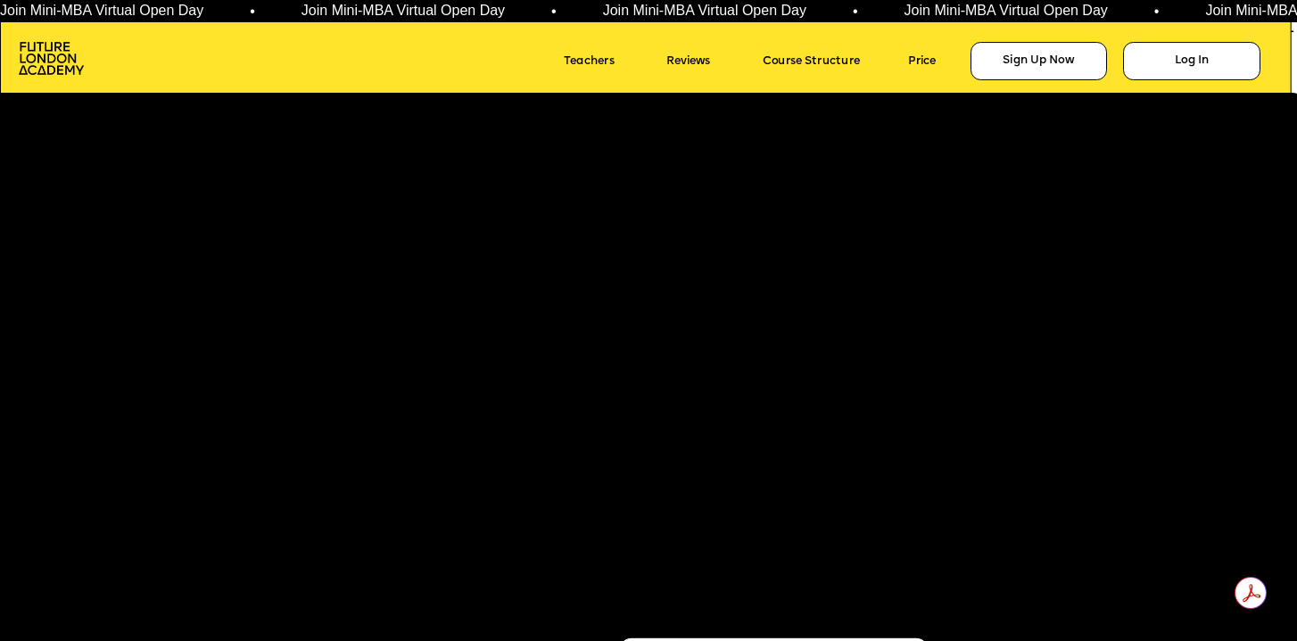
scroll to position [3264, 0]
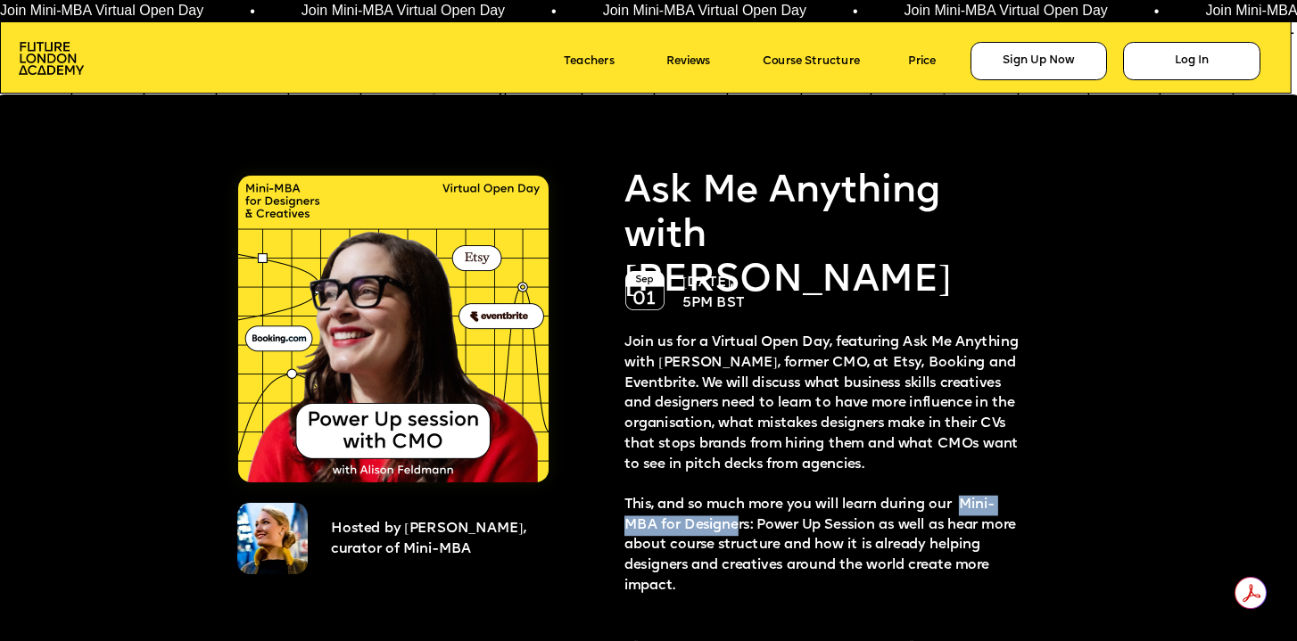
drag, startPoint x: 961, startPoint y: 515, endPoint x: 740, endPoint y: 548, distance: 223.6
click at [740, 548] on p "This, and so much more you will learn during our Mini-MBA for Designers: Power …" at bounding box center [821, 547] width 394 height 102
click at [781, 547] on span "This, and so much more you will learn during our Mini-MBA for Designers: Power …" at bounding box center [821, 546] width 395 height 95
